Goal: Navigation & Orientation: Find specific page/section

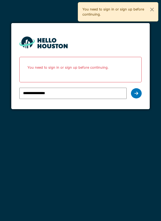
click at [135, 93] on icon at bounding box center [136, 93] width 4 height 4
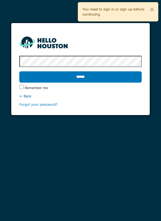
click at [19, 71] on input "******" at bounding box center [80, 76] width 122 height 11
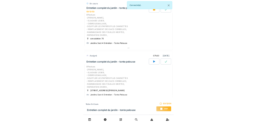
scroll to position [130, 0]
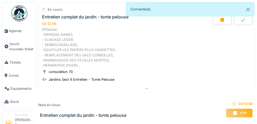
click at [16, 31] on span "Agenda" at bounding box center [21, 30] width 25 height 5
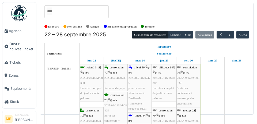
scroll to position [28, 0]
click at [229, 33] on span "button" at bounding box center [230, 35] width 5 height 5
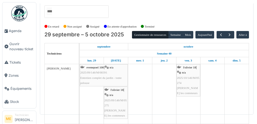
click at [3, 34] on link "Agenda" at bounding box center [19, 30] width 34 height 13
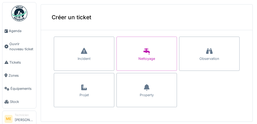
click at [16, 31] on span "Agenda" at bounding box center [21, 30] width 25 height 5
